Goal: Communication & Community: Answer question/provide support

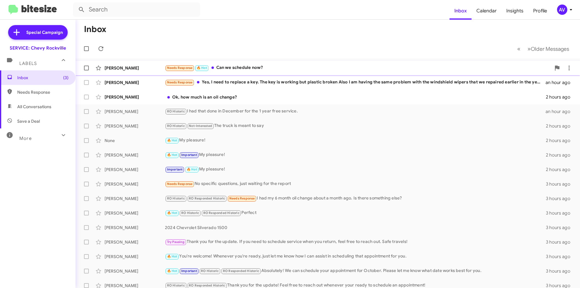
click at [363, 67] on div "Needs Response 🔥 Hot Can we schedule now?" at bounding box center [358, 67] width 386 height 7
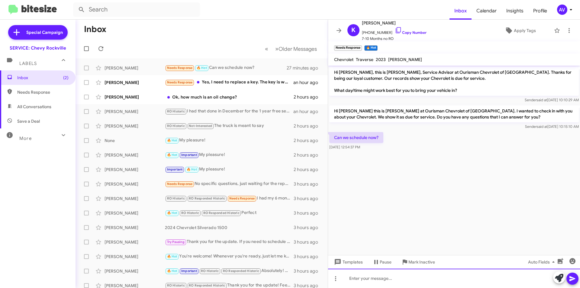
click at [558, 285] on div at bounding box center [454, 278] width 252 height 19
click at [557, 279] on icon at bounding box center [559, 278] width 8 height 8
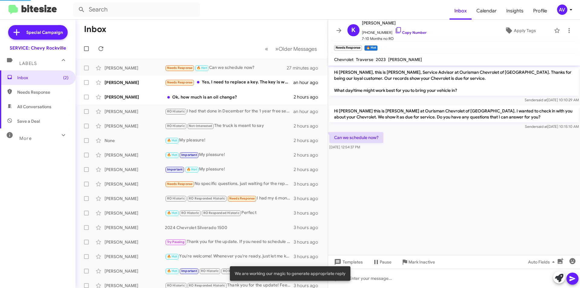
click at [557, 278] on icon at bounding box center [559, 278] width 8 height 8
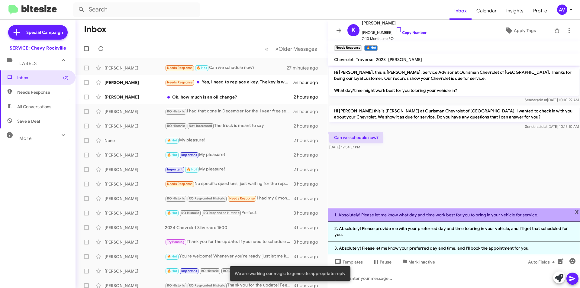
click at [415, 219] on li "1. Absolutely! Please let me know what day and time work best for you to bring …" at bounding box center [454, 215] width 252 height 14
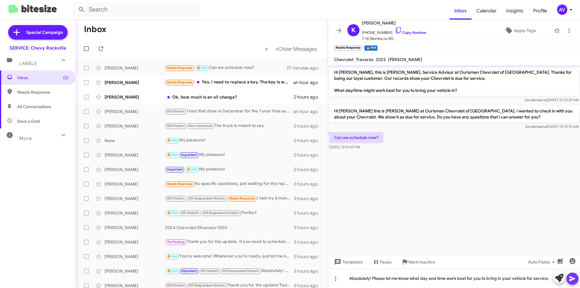
click at [572, 280] on icon at bounding box center [573, 278] width 6 height 5
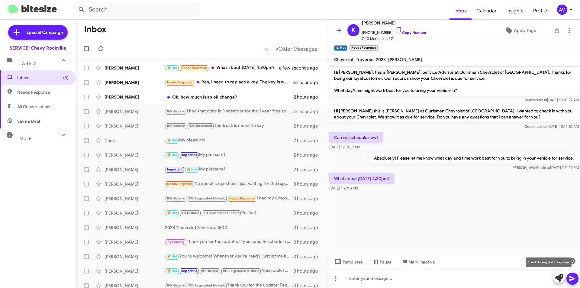
click at [563, 277] on icon at bounding box center [559, 278] width 8 height 8
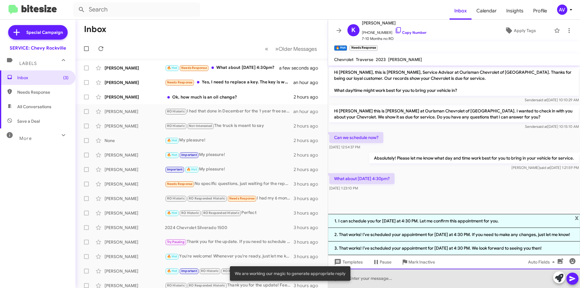
click at [392, 277] on div at bounding box center [454, 278] width 252 height 19
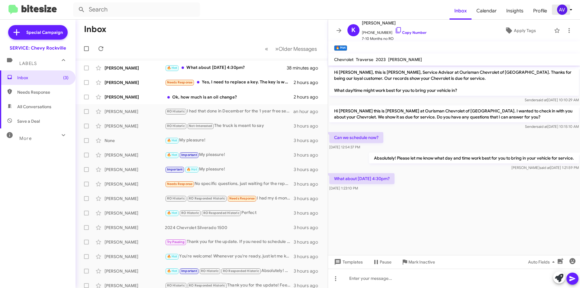
click at [560, 9] on div "AV" at bounding box center [562, 10] width 10 height 10
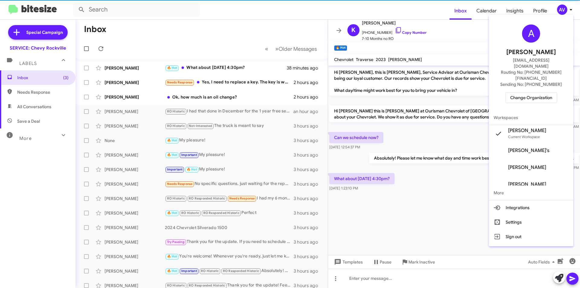
click at [552, 92] on span "Change Organization" at bounding box center [531, 97] width 42 height 10
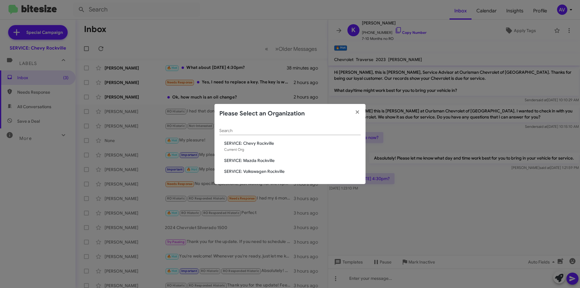
click at [274, 159] on span "SERVICE: Mazda Rockville" at bounding box center [292, 160] width 137 height 6
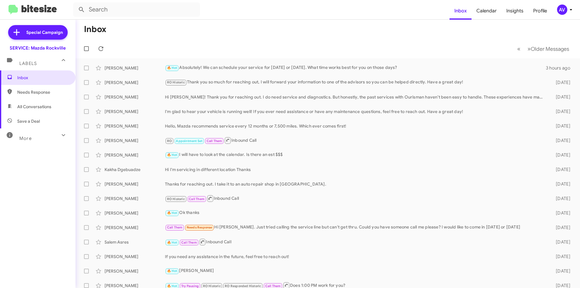
click at [565, 8] on div "AV" at bounding box center [562, 10] width 10 height 10
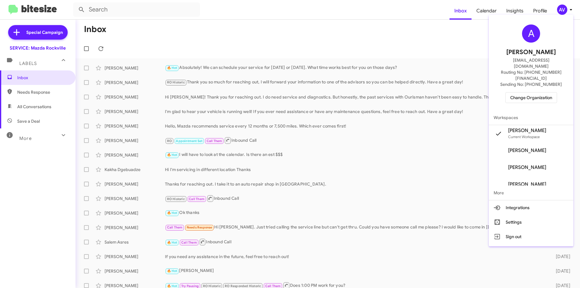
click at [540, 92] on span "Change Organization" at bounding box center [531, 97] width 42 height 10
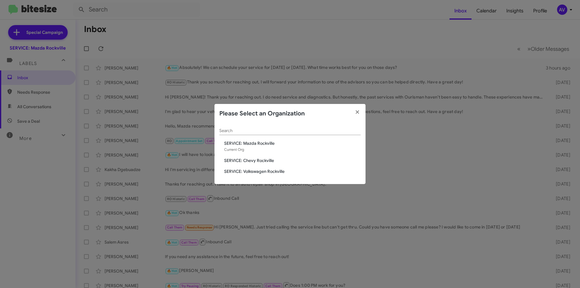
click at [264, 173] on span "SERVICE: Volkswagen Rockville" at bounding box center [292, 171] width 137 height 6
